Goal: Book appointment/travel/reservation

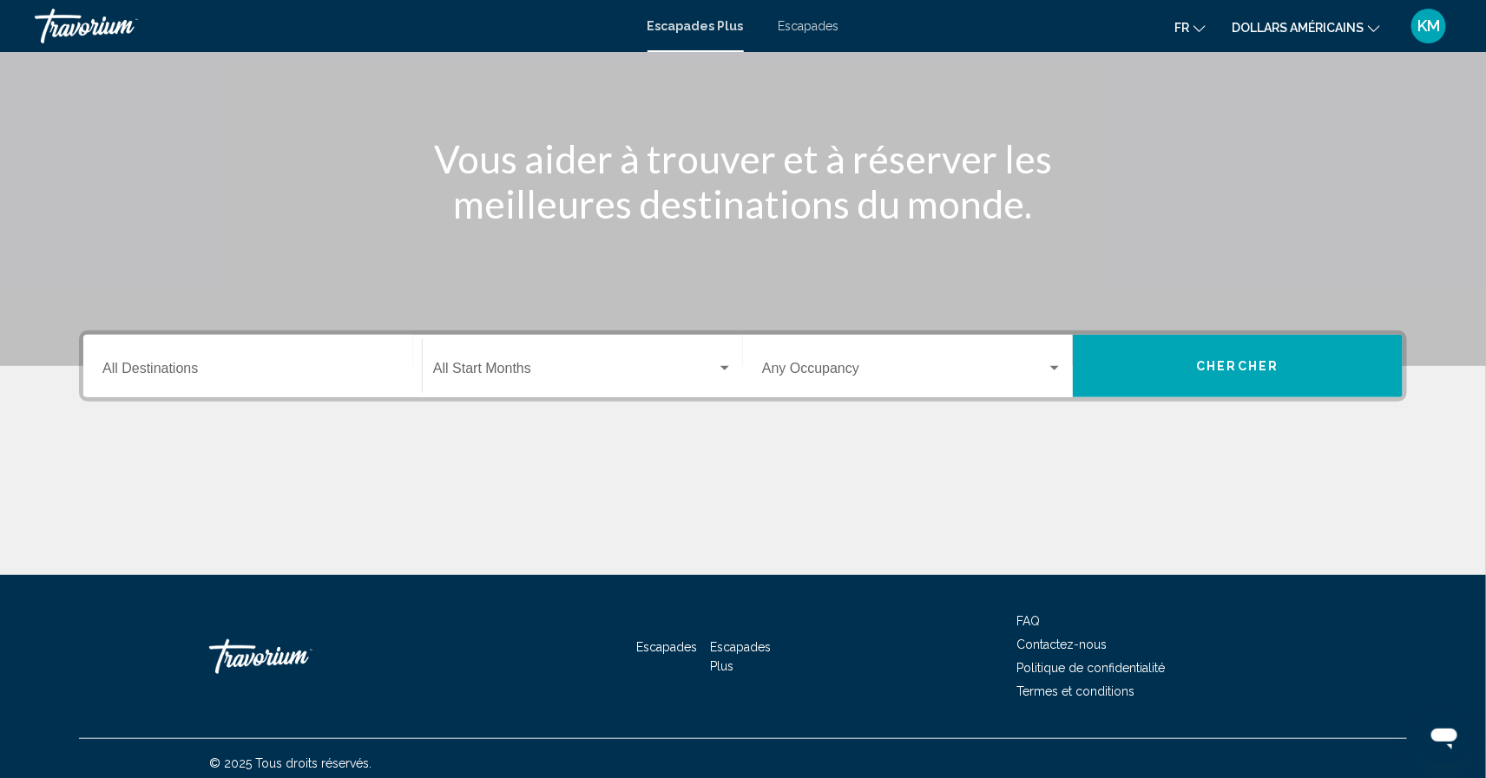
scroll to position [163, 0]
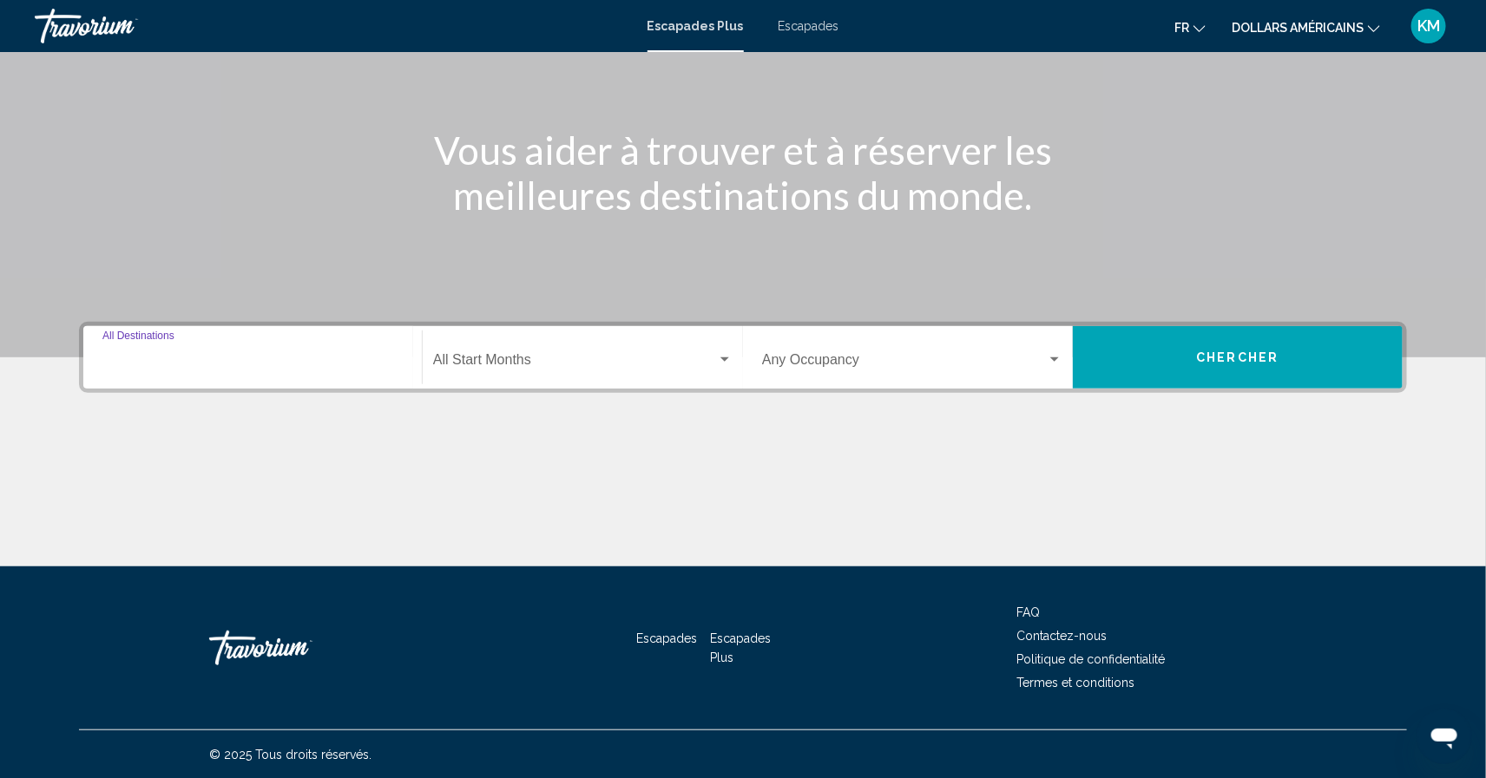
click at [259, 356] on input "Destination All Destinations" at bounding box center [252, 364] width 300 height 16
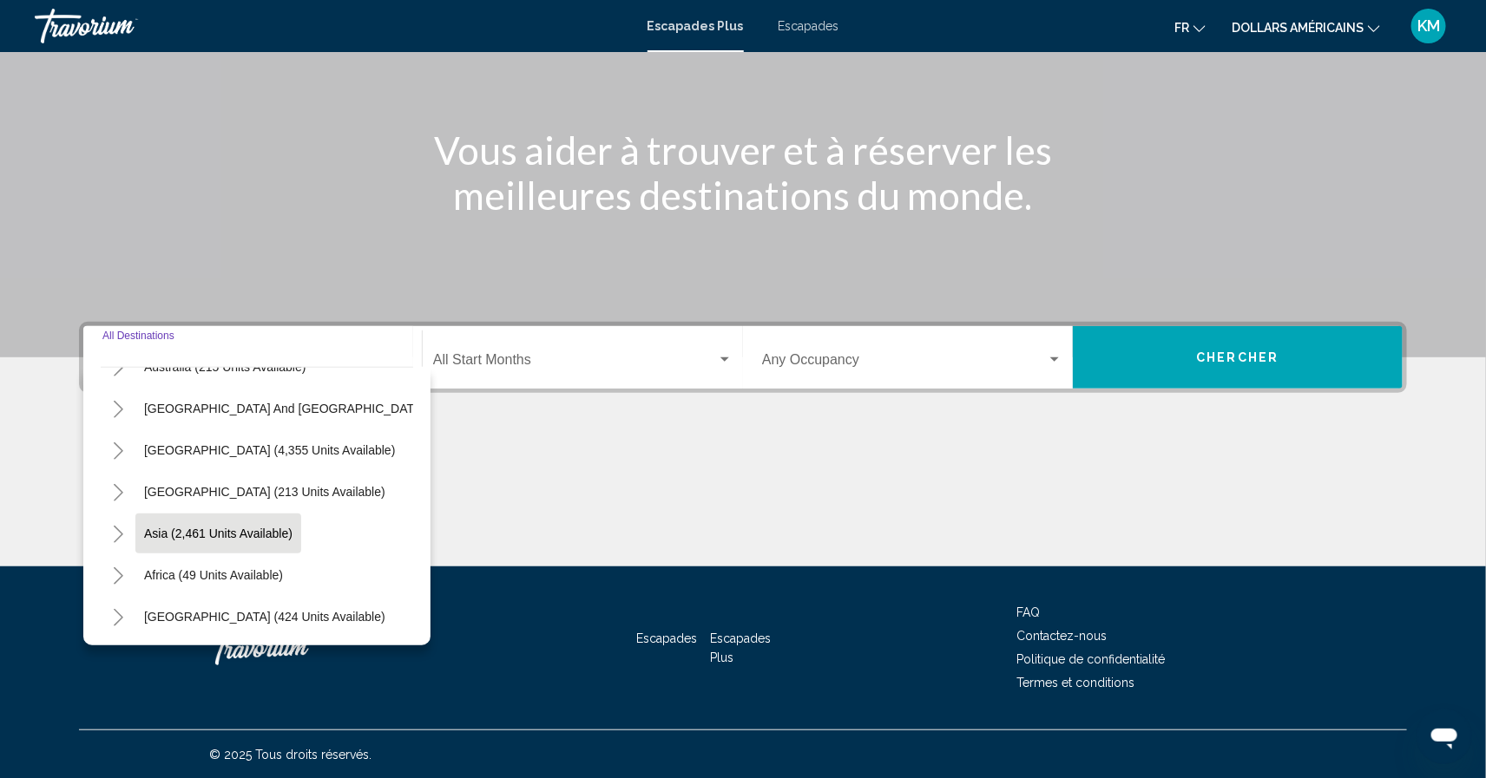
scroll to position [278, 0]
click at [294, 549] on button "Asia (2,461 units available)" at bounding box center [218, 536] width 166 height 40
type input "**********"
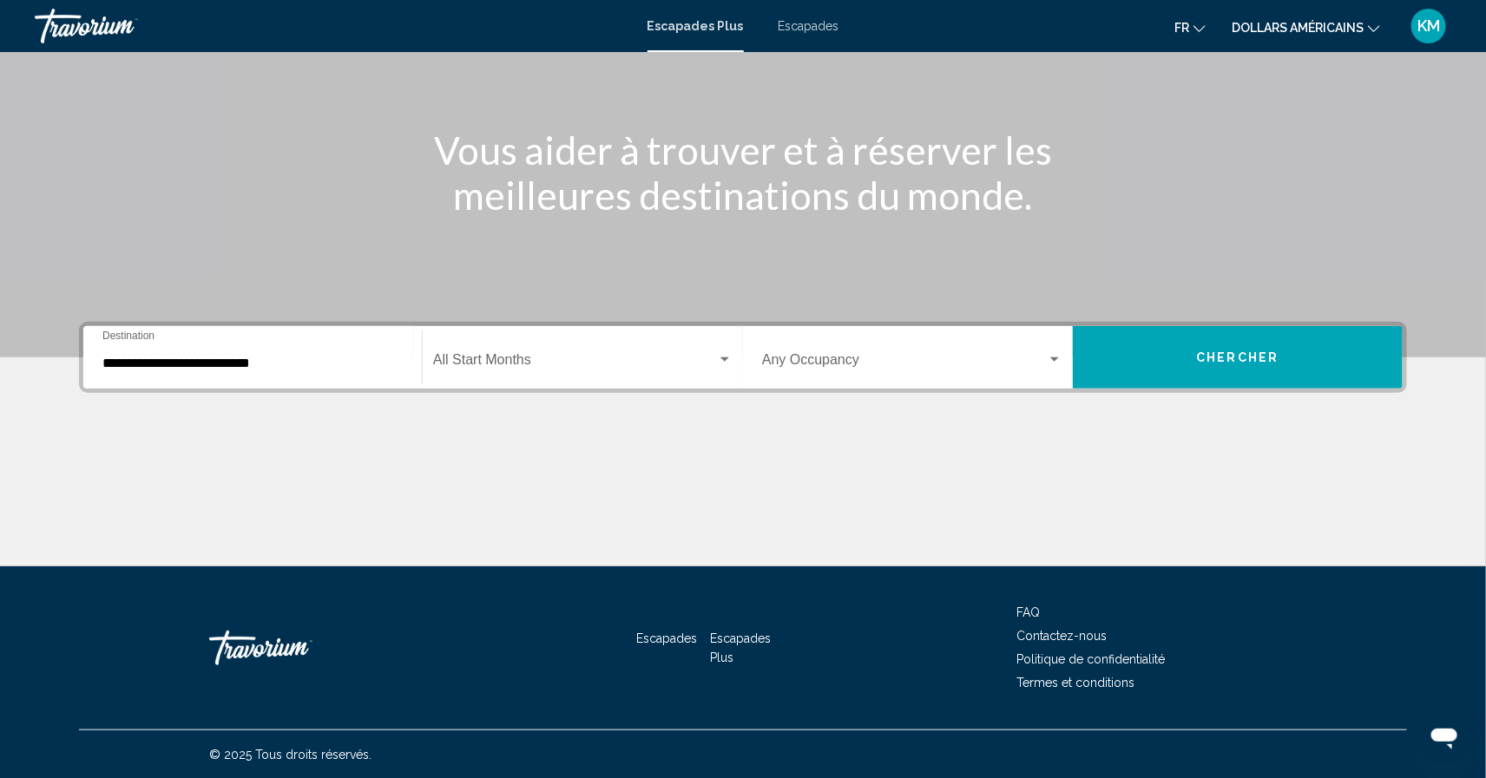
click at [548, 347] on div "Start Month All Start Months" at bounding box center [582, 358] width 299 height 55
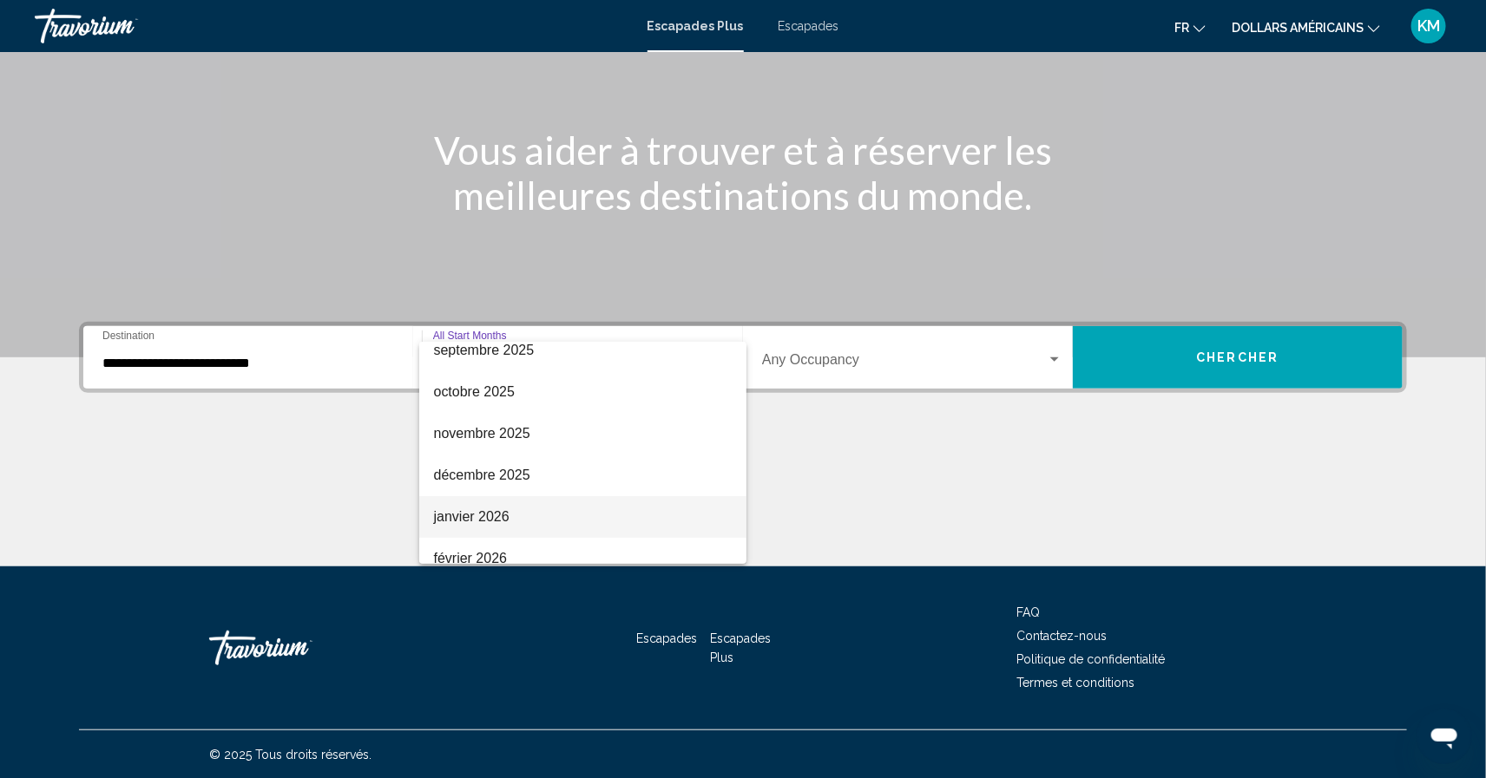
scroll to position [102, 0]
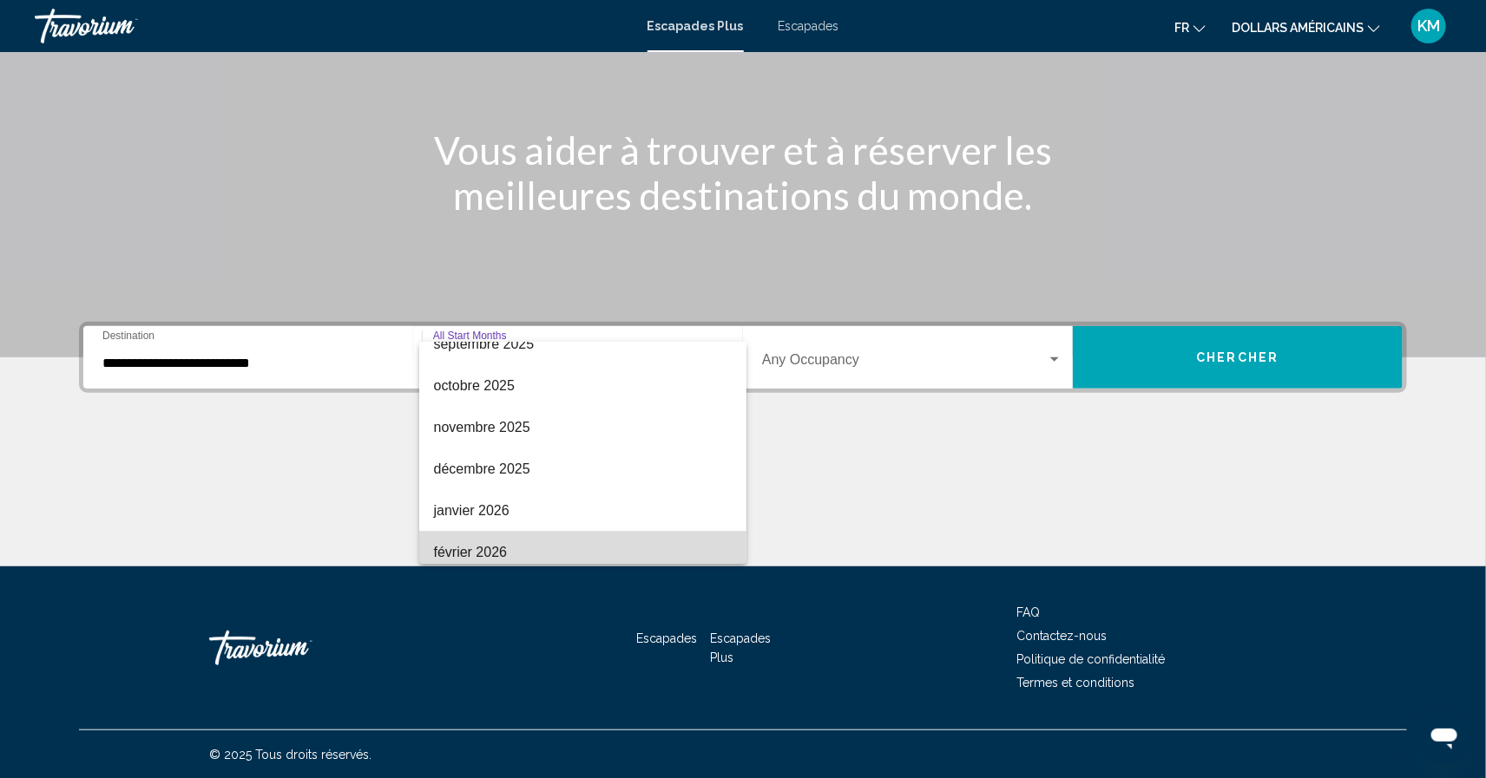
click at [551, 535] on span "février 2026" at bounding box center [582, 553] width 299 height 42
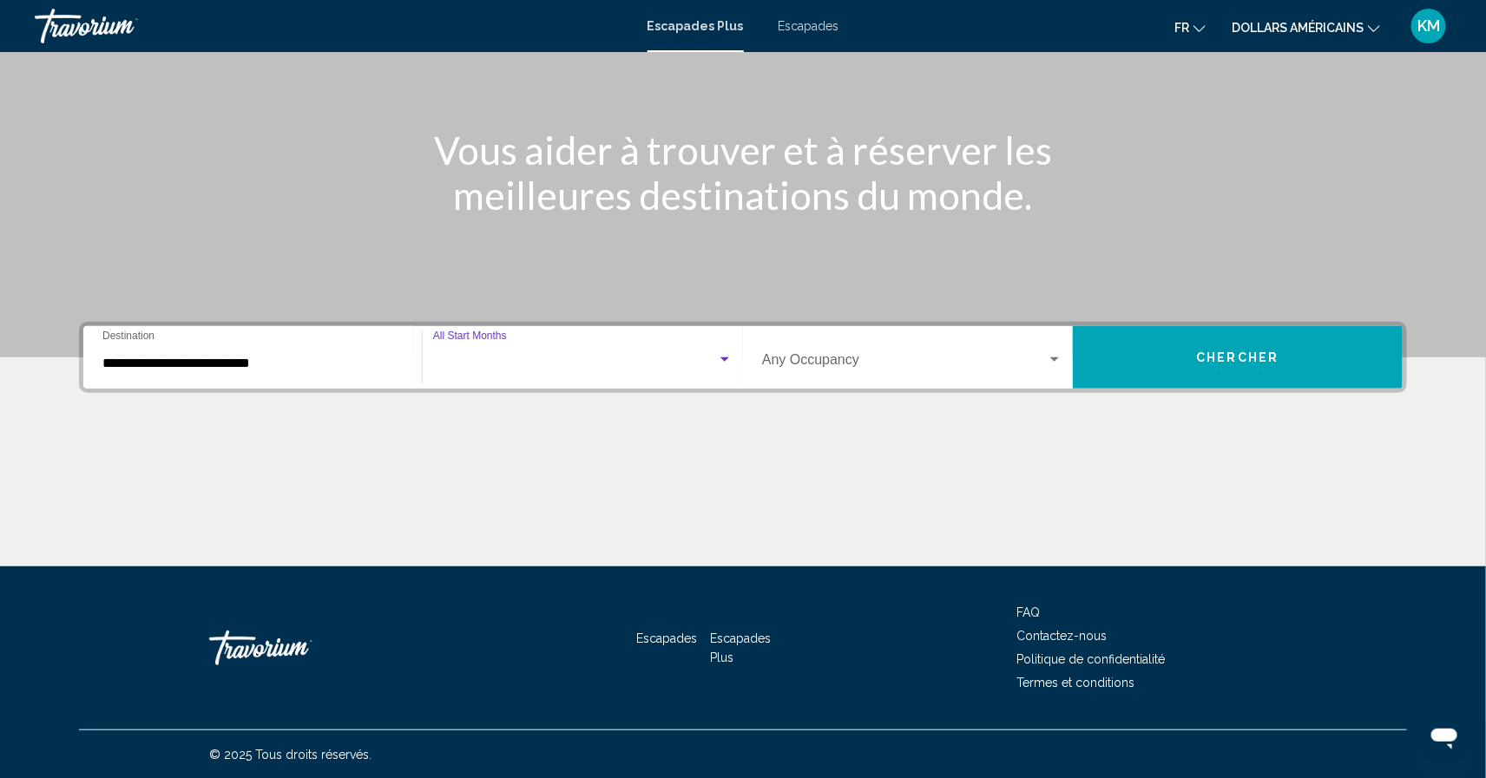
scroll to position [110, 0]
click at [789, 364] on span "Widget de recherche" at bounding box center [904, 364] width 285 height 16
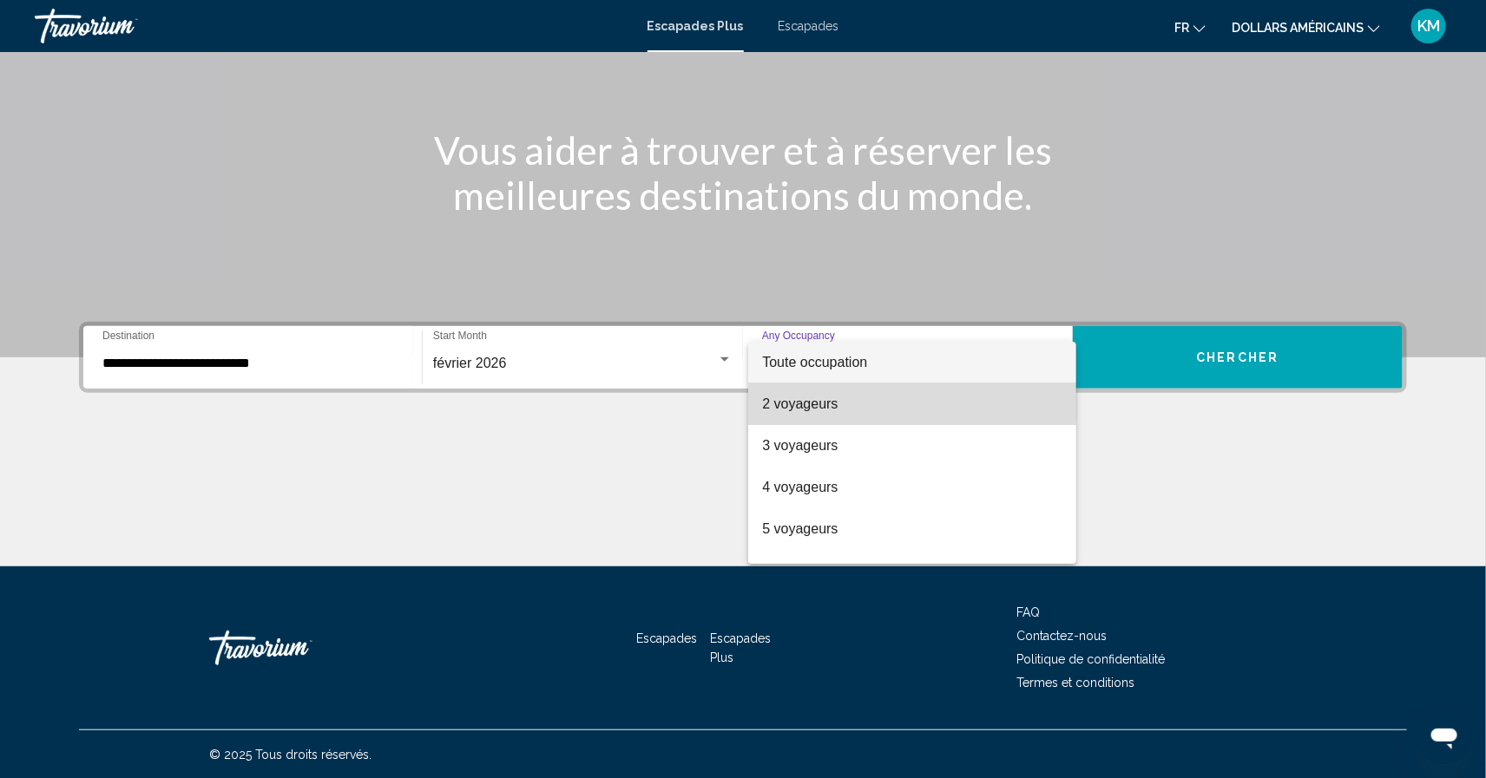
click at [809, 401] on font "2 voyageurs" at bounding box center [799, 404] width 75 height 15
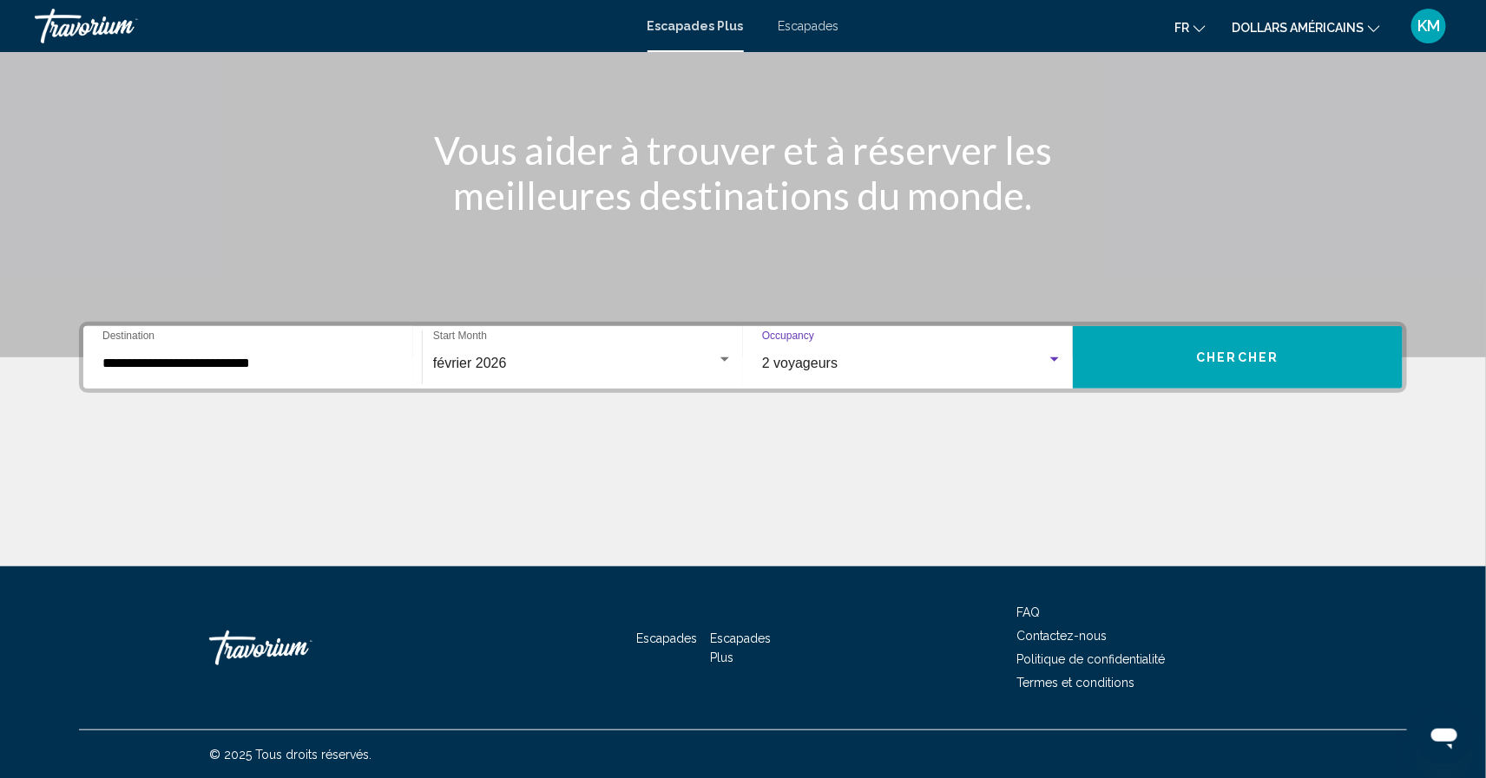
click at [1355, 358] on button "Chercher" at bounding box center [1237, 357] width 330 height 62
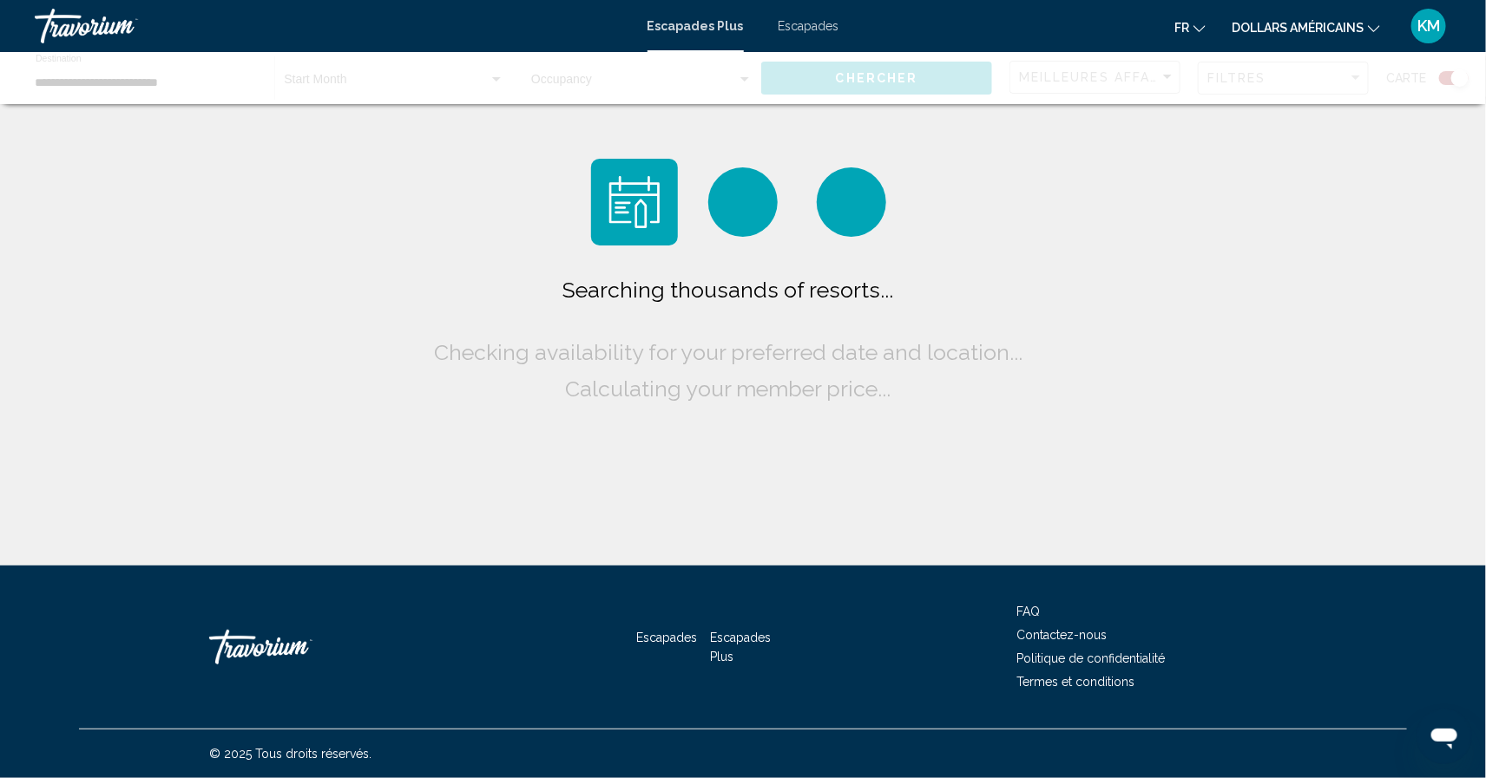
click at [1323, 25] on font "dollars américains" at bounding box center [1297, 28] width 132 height 14
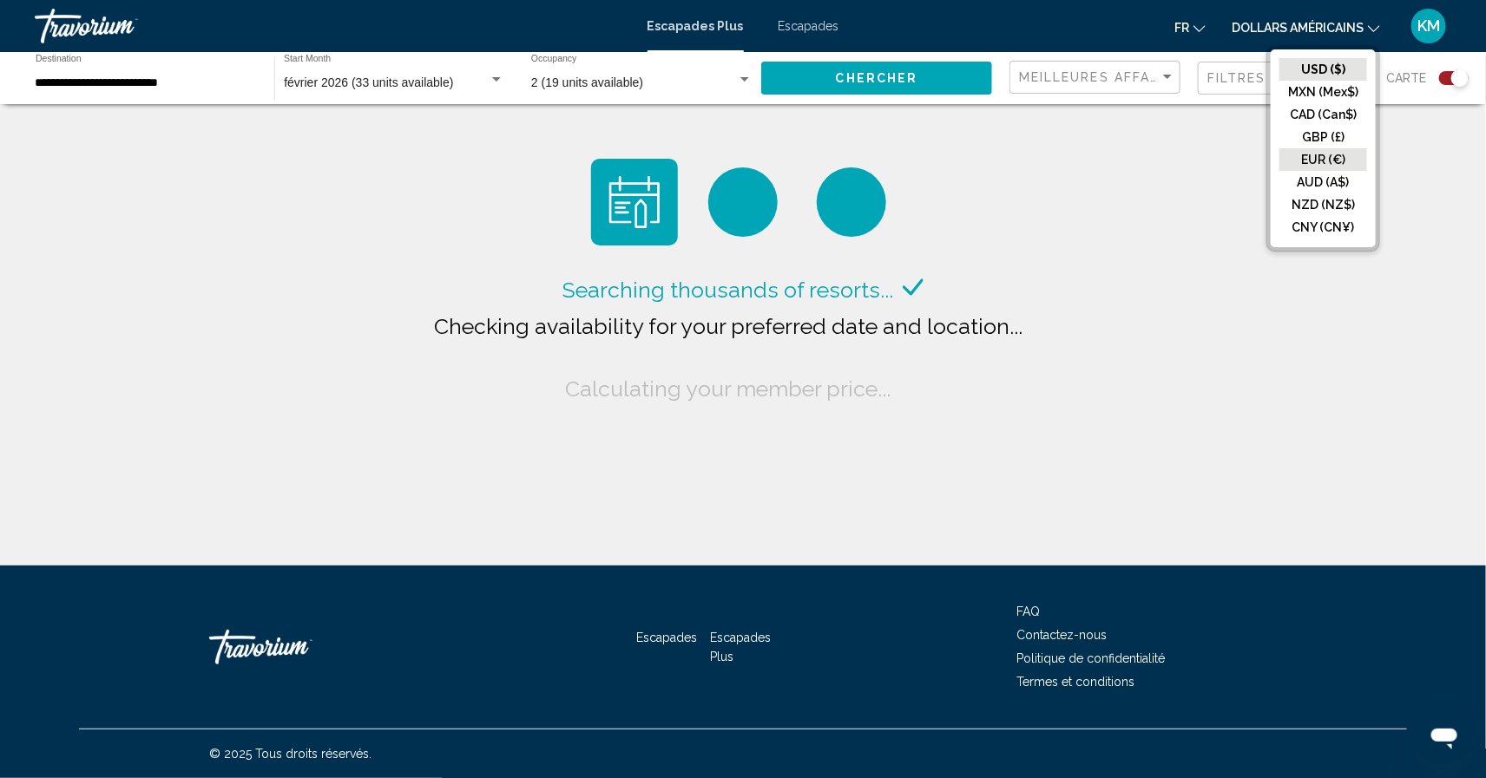
click at [1306, 160] on button "EUR (€)" at bounding box center [1323, 159] width 88 height 23
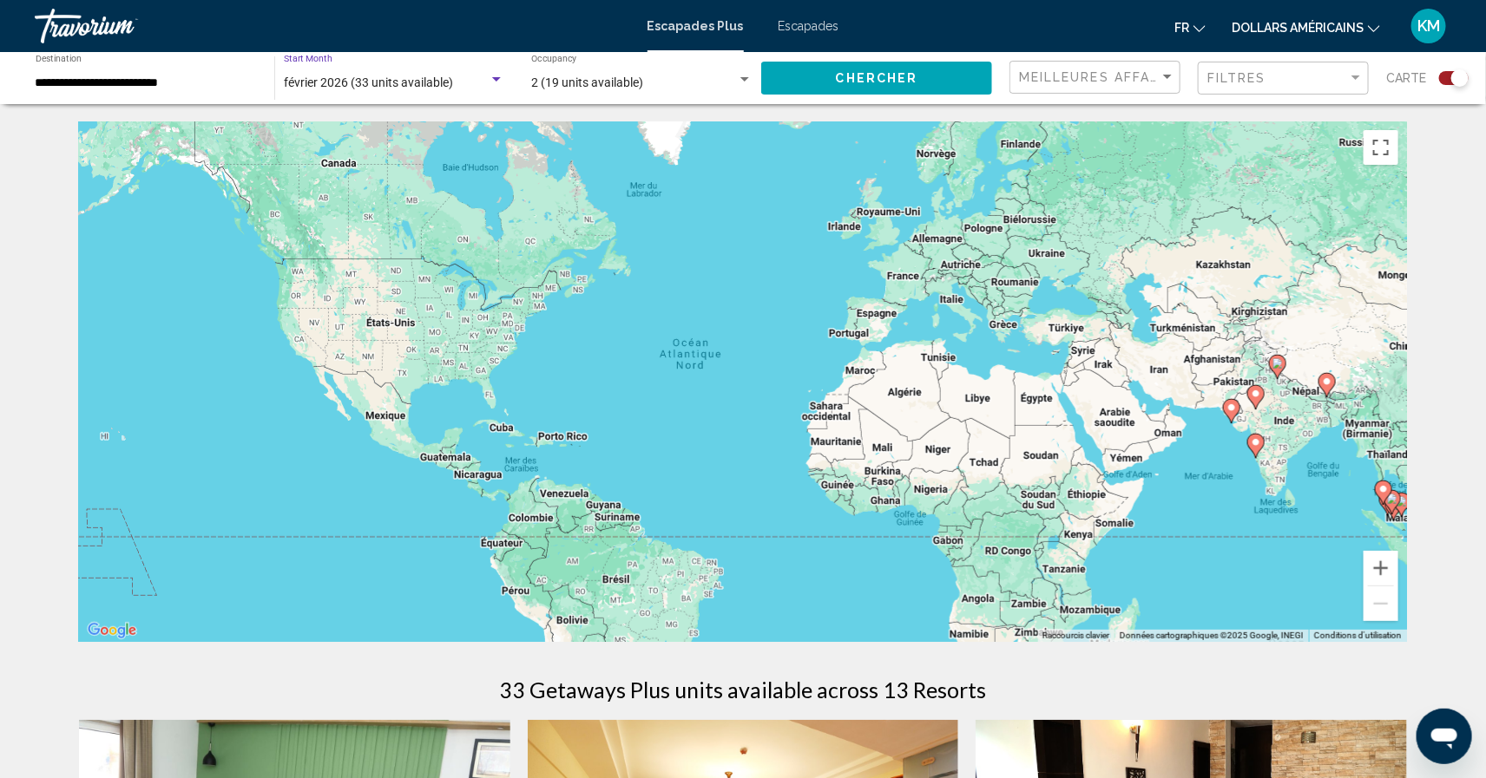
click at [443, 78] on span "février 2026 (33 units available)" at bounding box center [368, 82] width 169 height 14
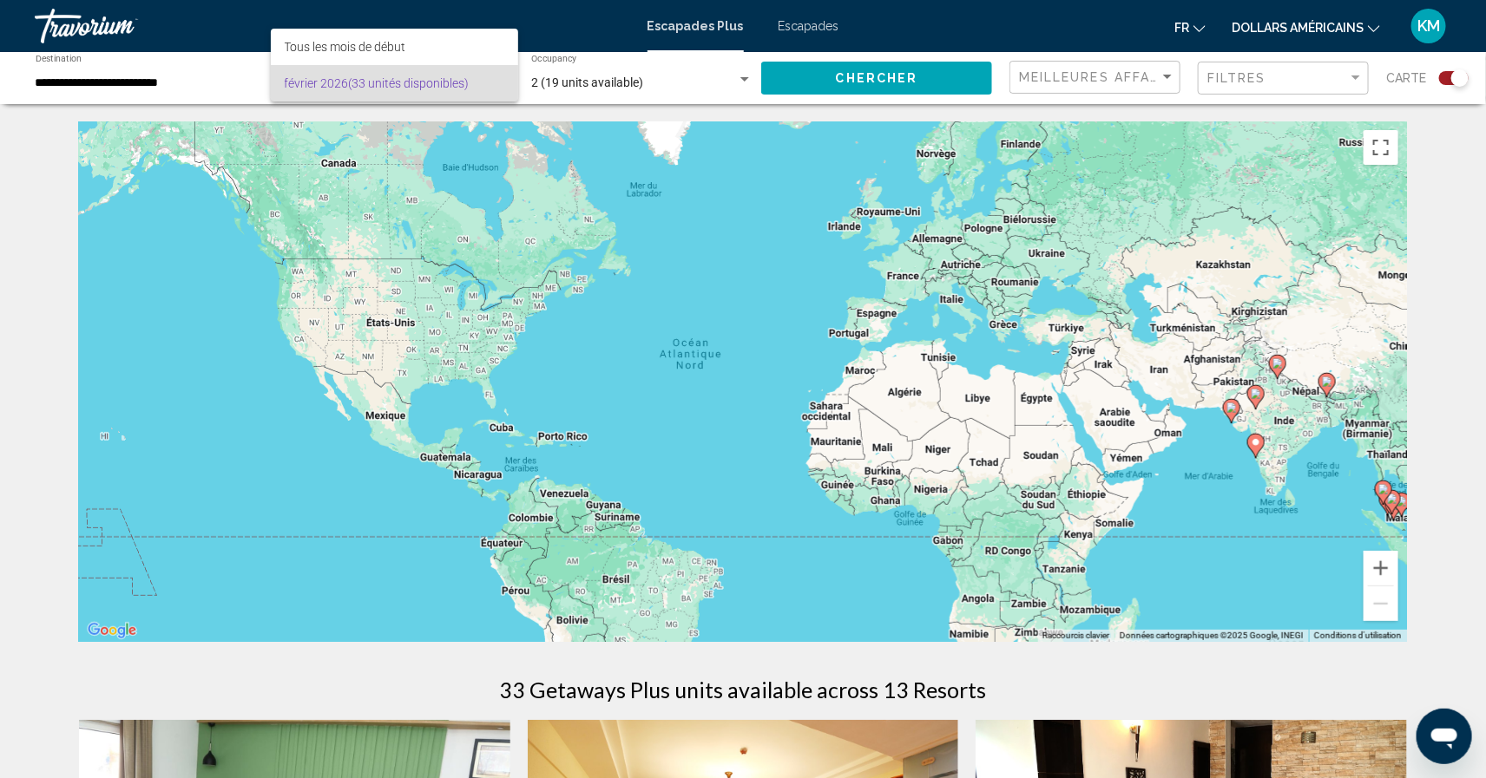
click at [443, 78] on font "(33 unités disponibles)" at bounding box center [409, 83] width 121 height 14
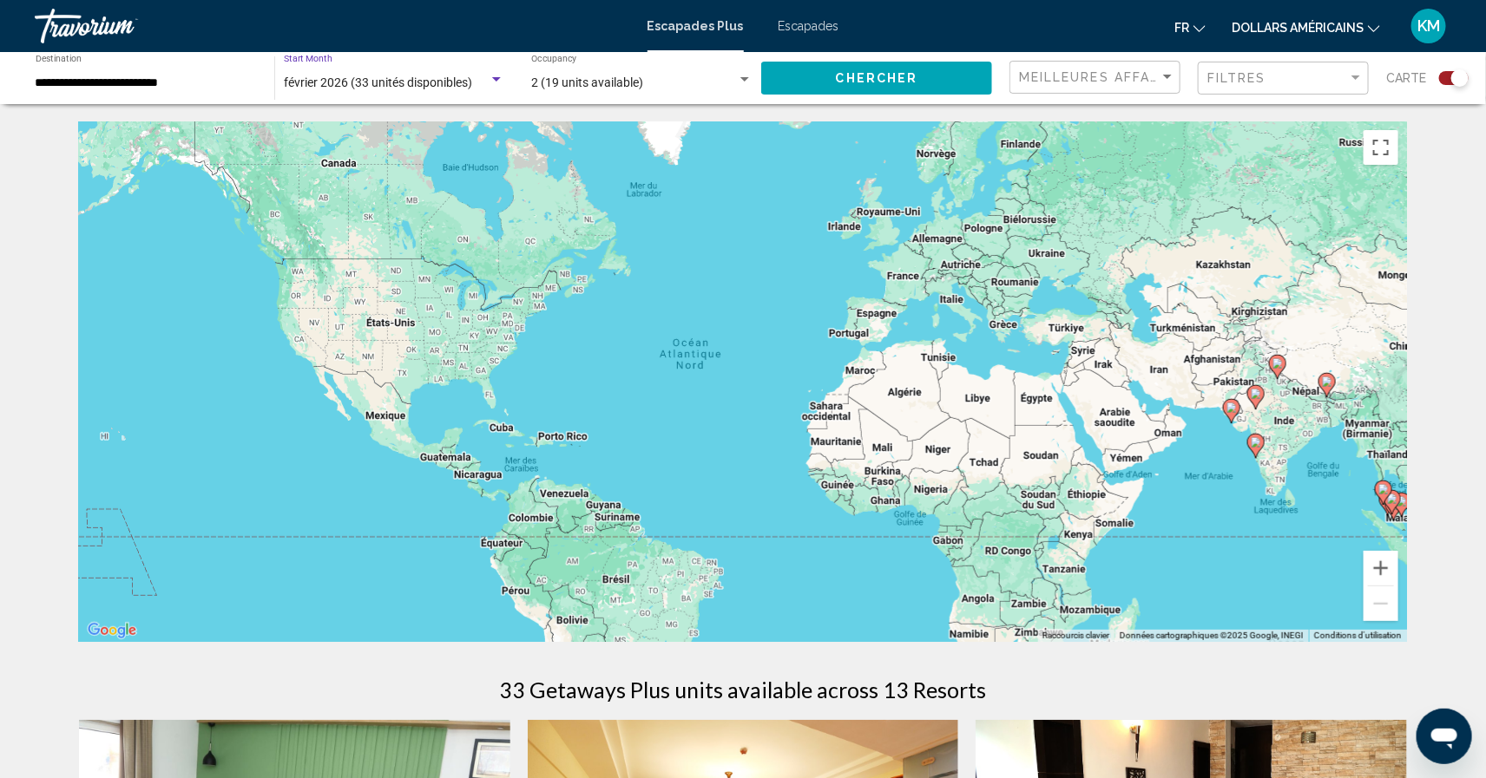
click at [257, 92] on div "**********" at bounding box center [145, 79] width 239 height 48
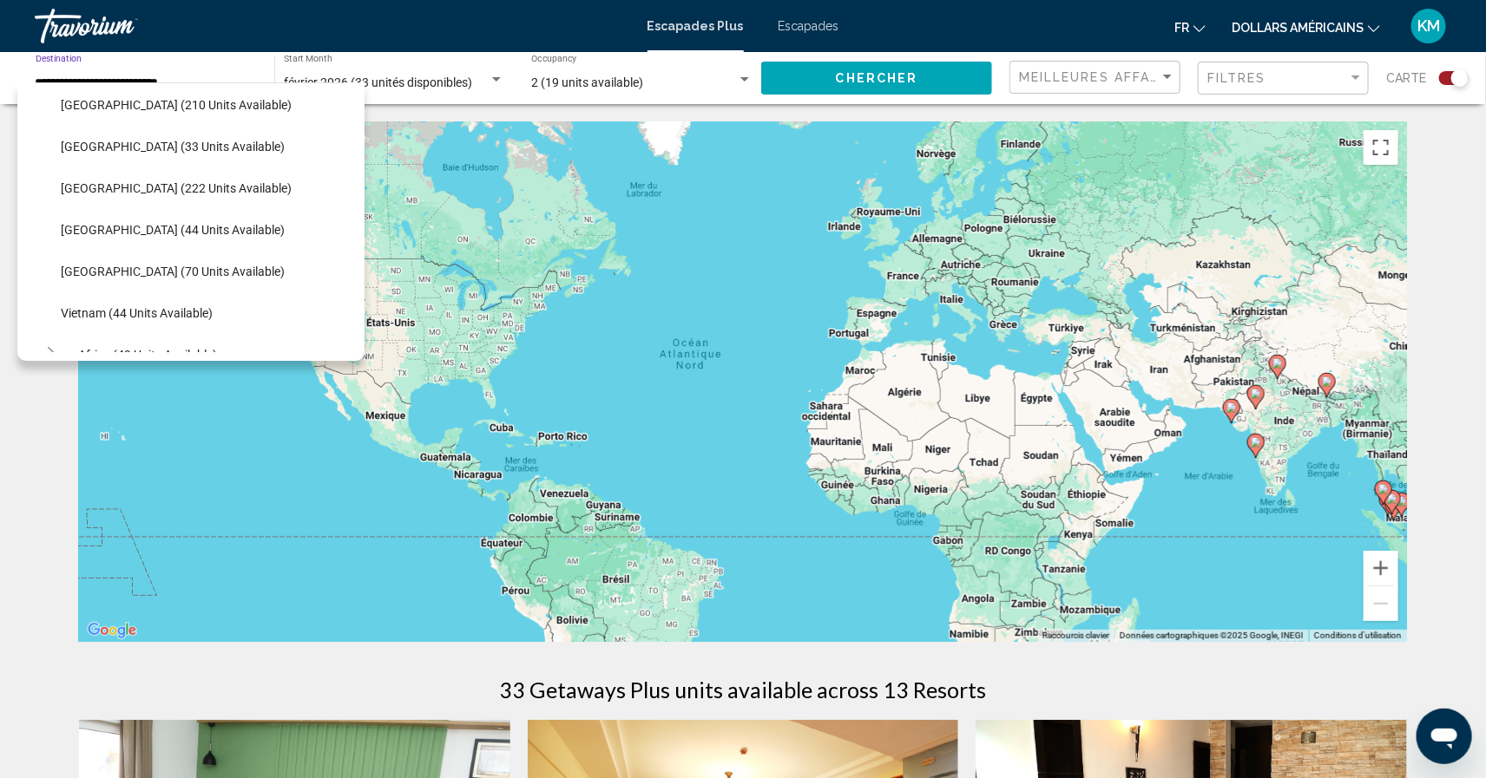
scroll to position [691, 0]
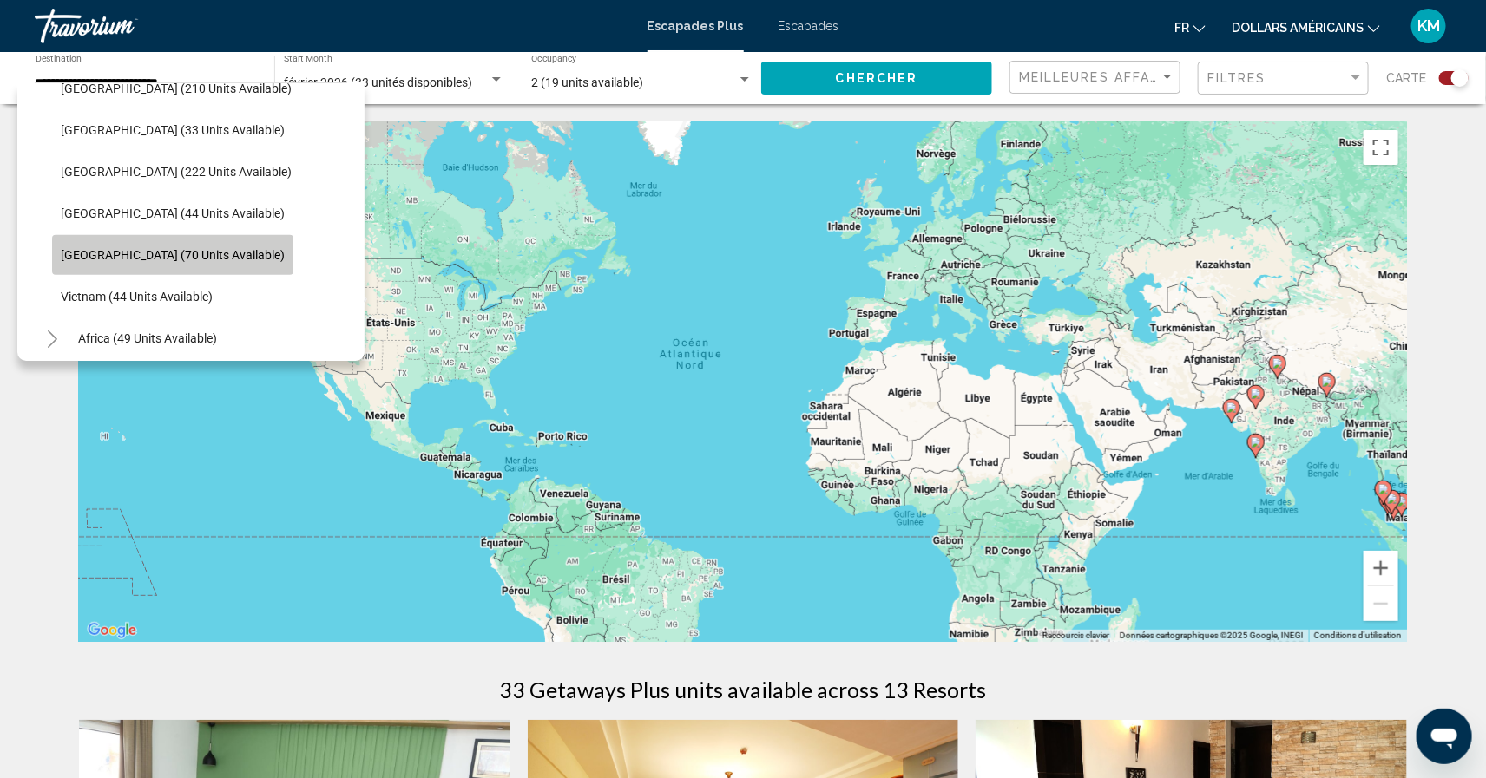
click at [178, 252] on span "[GEOGRAPHIC_DATA] (70 units available)" at bounding box center [173, 255] width 224 height 14
type input "**********"
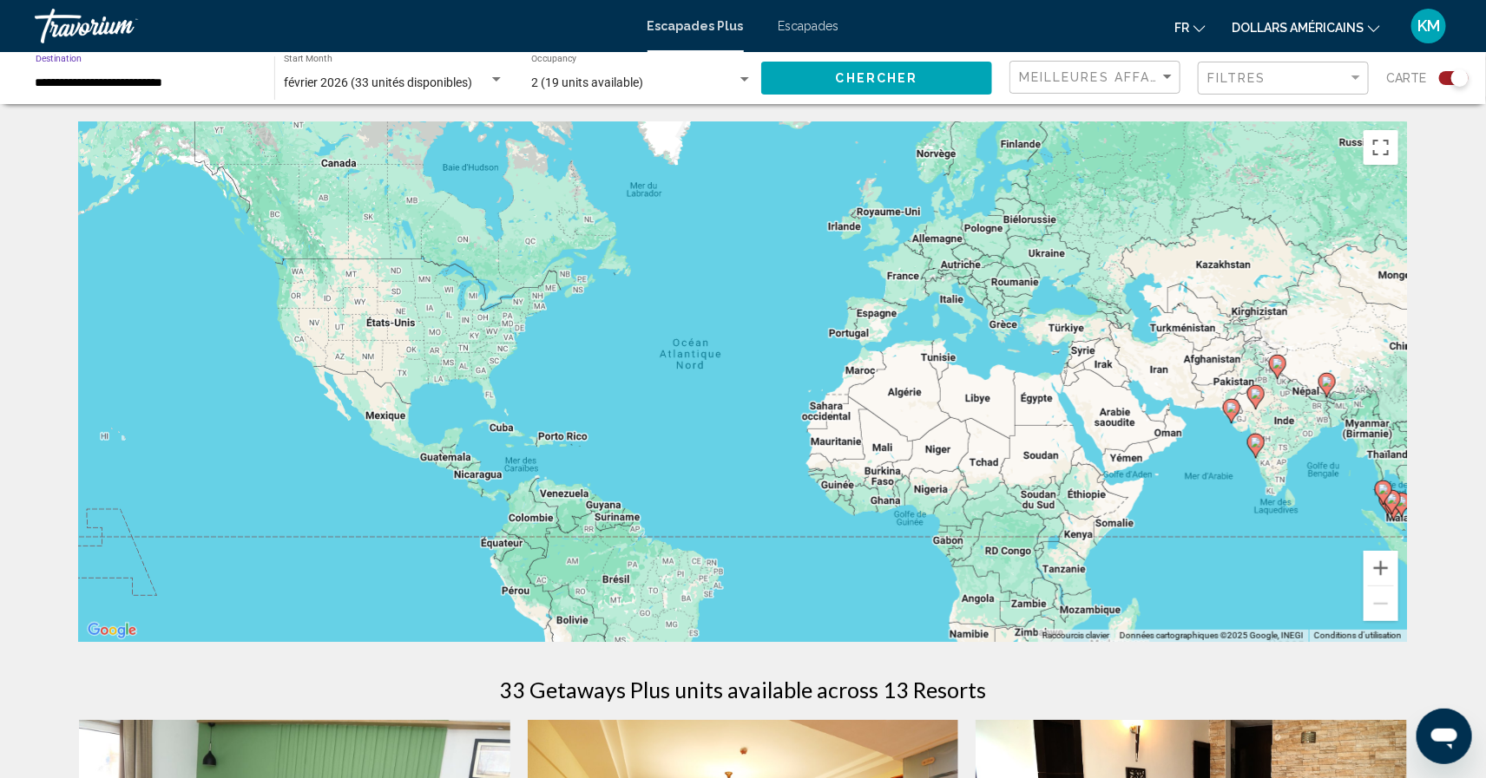
click at [935, 82] on button "Chercher" at bounding box center [876, 78] width 231 height 32
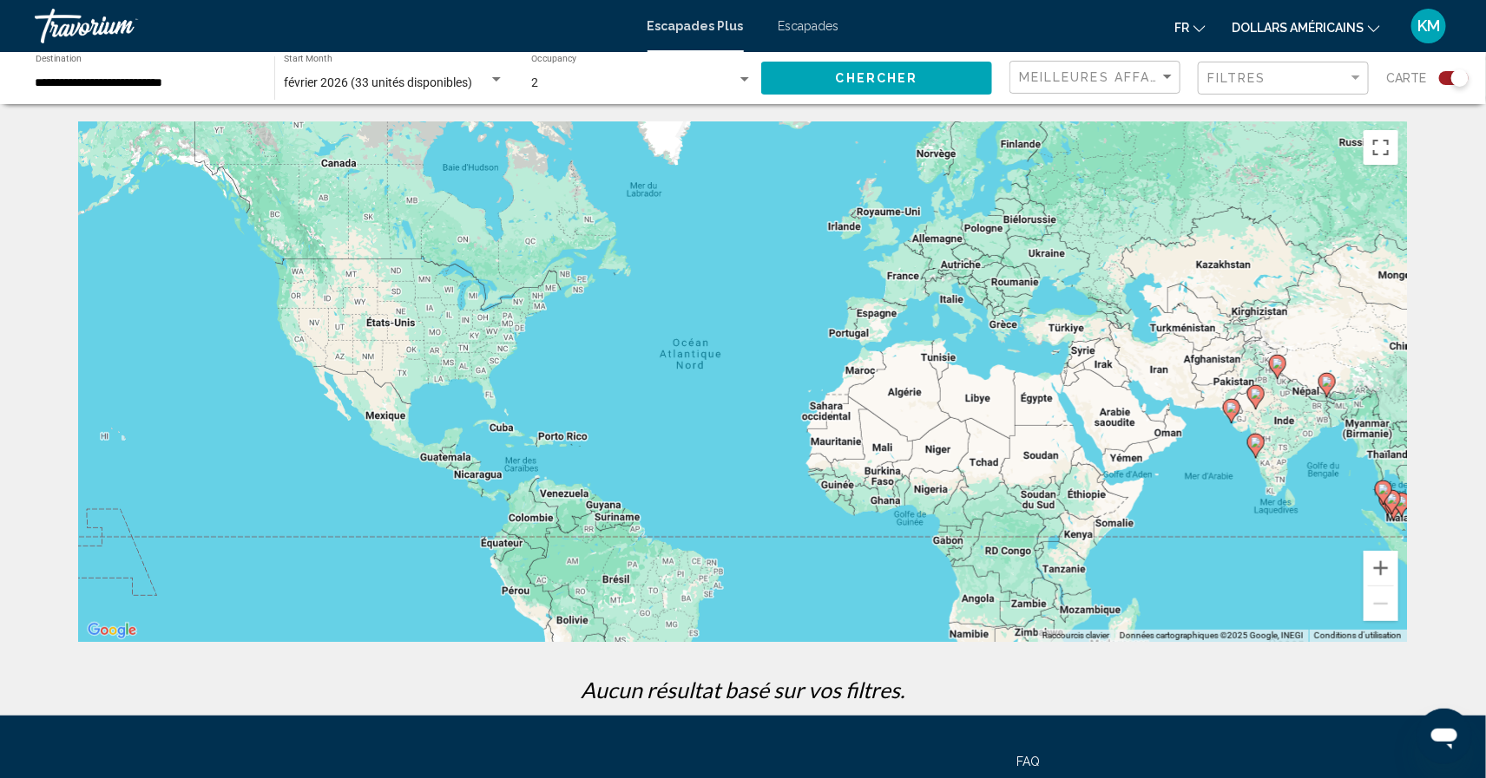
click at [817, 84] on button "Chercher" at bounding box center [876, 78] width 231 height 32
